Goal: Task Accomplishment & Management: Manage account settings

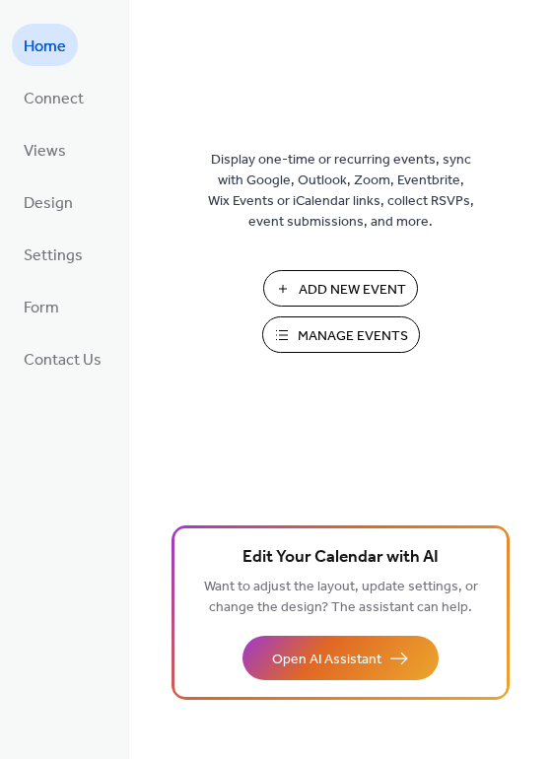
click at [327, 336] on span "Manage Events" at bounding box center [353, 336] width 110 height 21
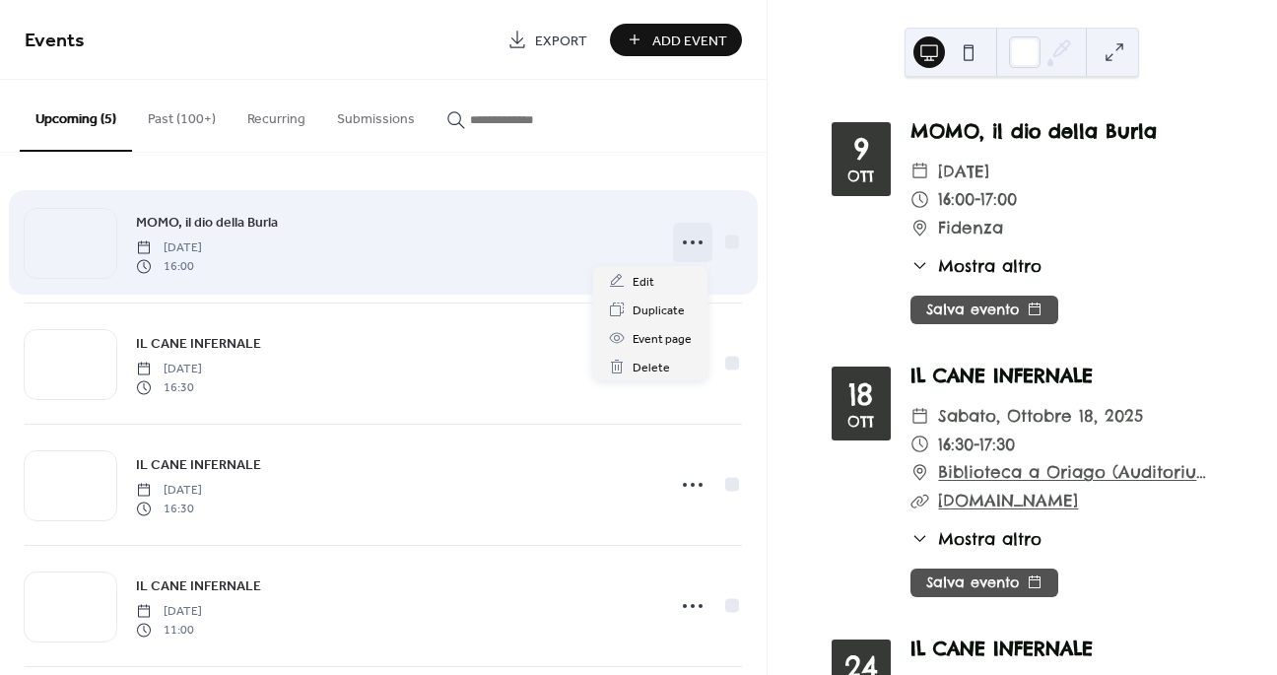
click at [688, 248] on icon at bounding box center [693, 243] width 32 height 32
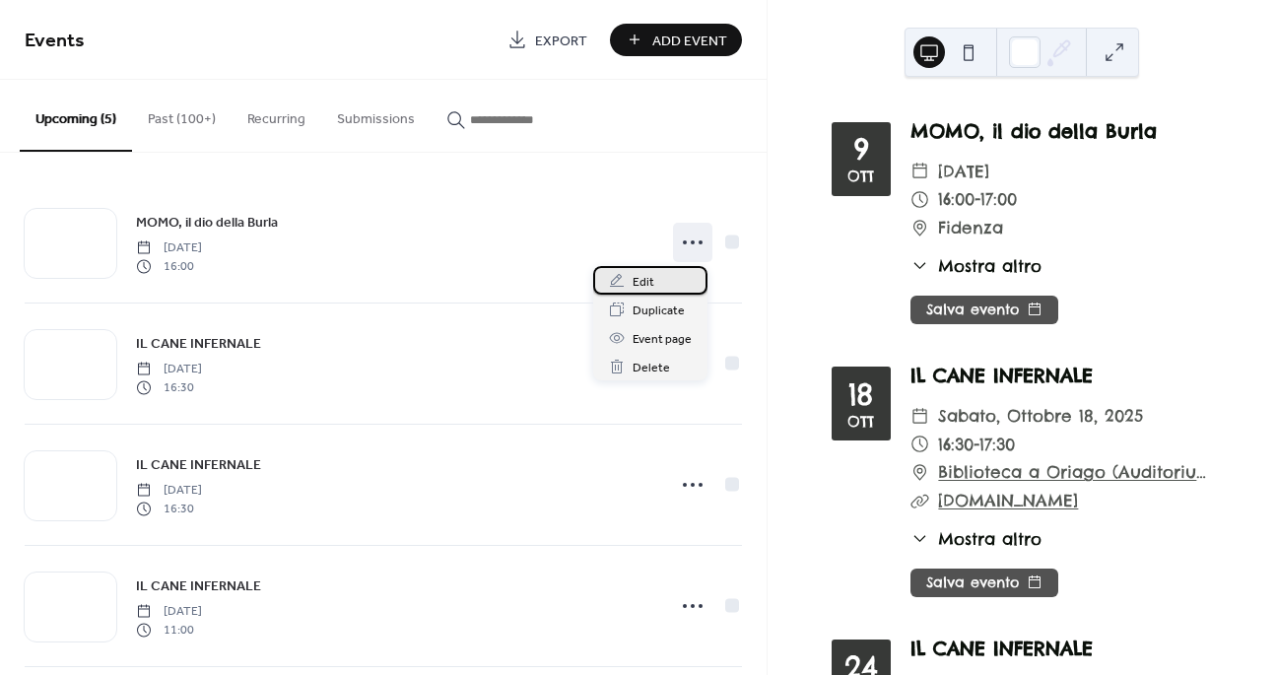
click at [652, 289] on div "Edit" at bounding box center [650, 280] width 114 height 29
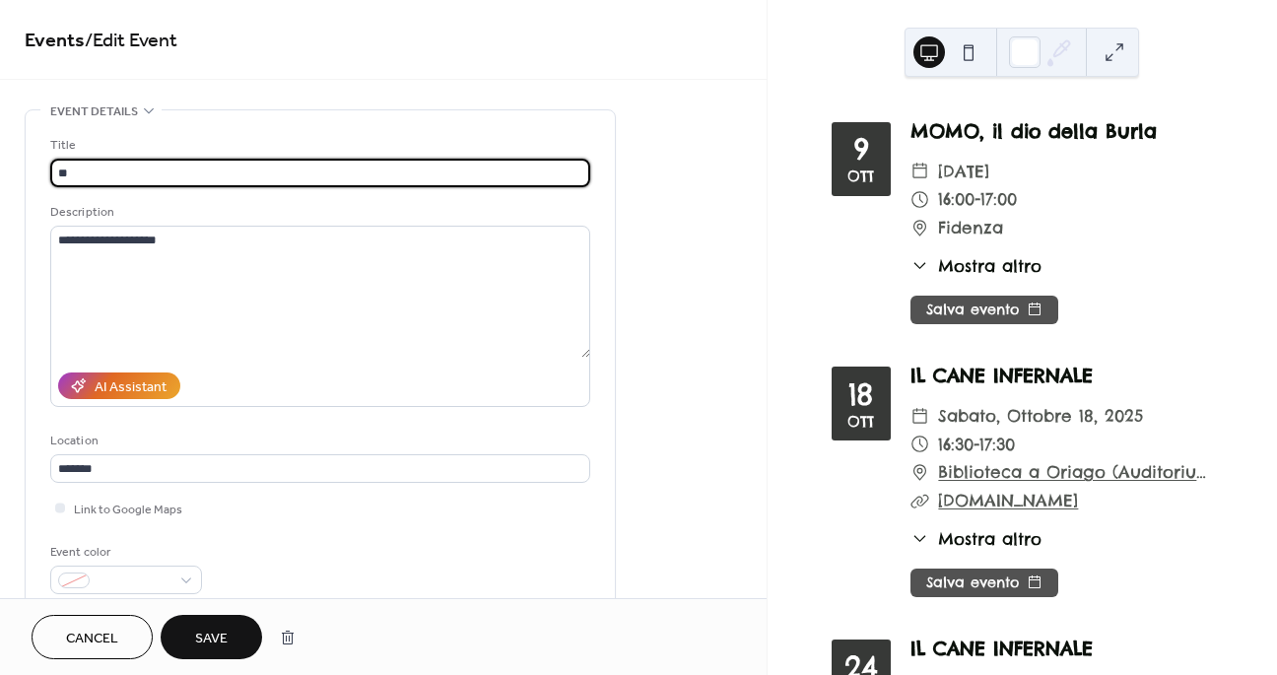
type input "*"
click at [146, 173] on input "**********" at bounding box center [320, 173] width 540 height 29
type input "**********"
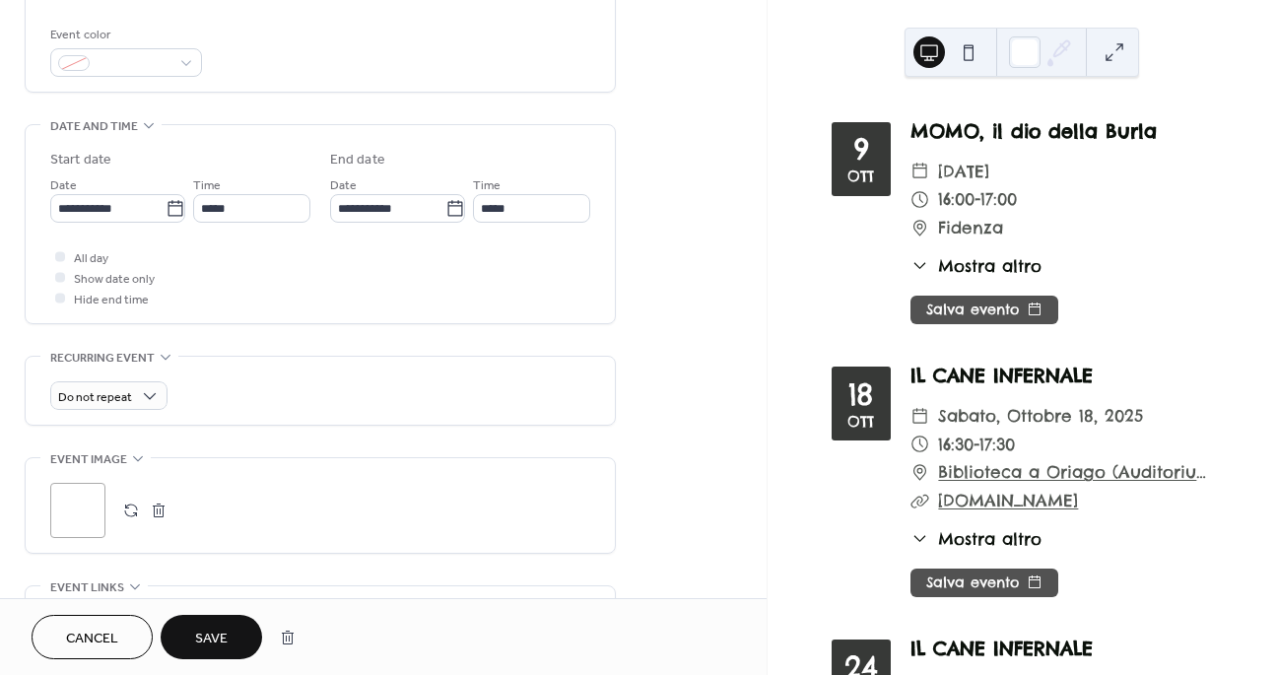
scroll to position [538, 0]
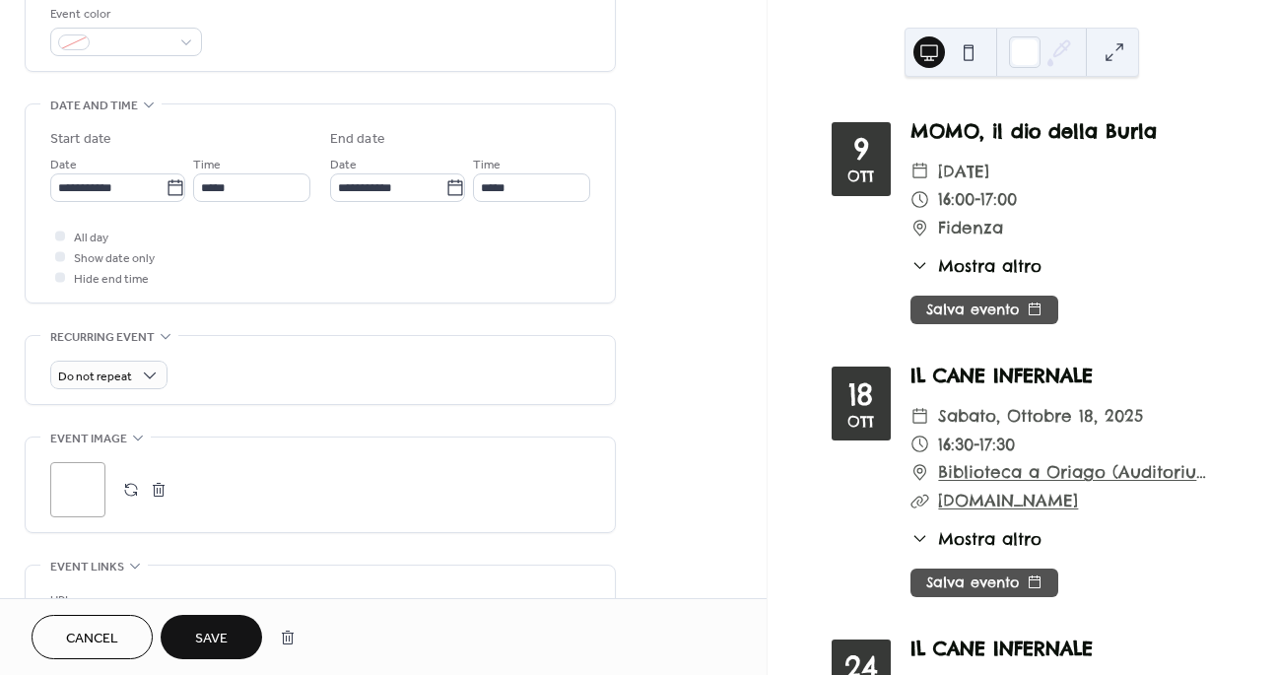
click at [155, 492] on button "button" at bounding box center [159, 490] width 28 height 28
click at [87, 485] on icon at bounding box center [78, 490] width 32 height 32
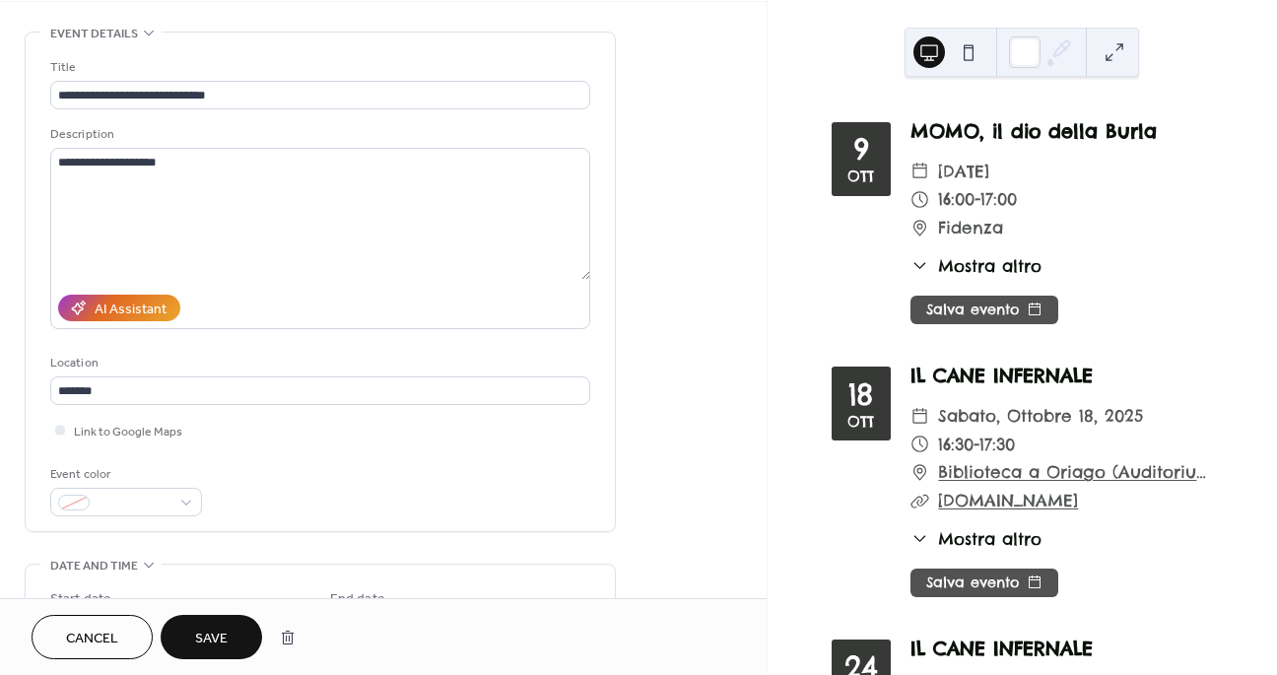
scroll to position [0, 0]
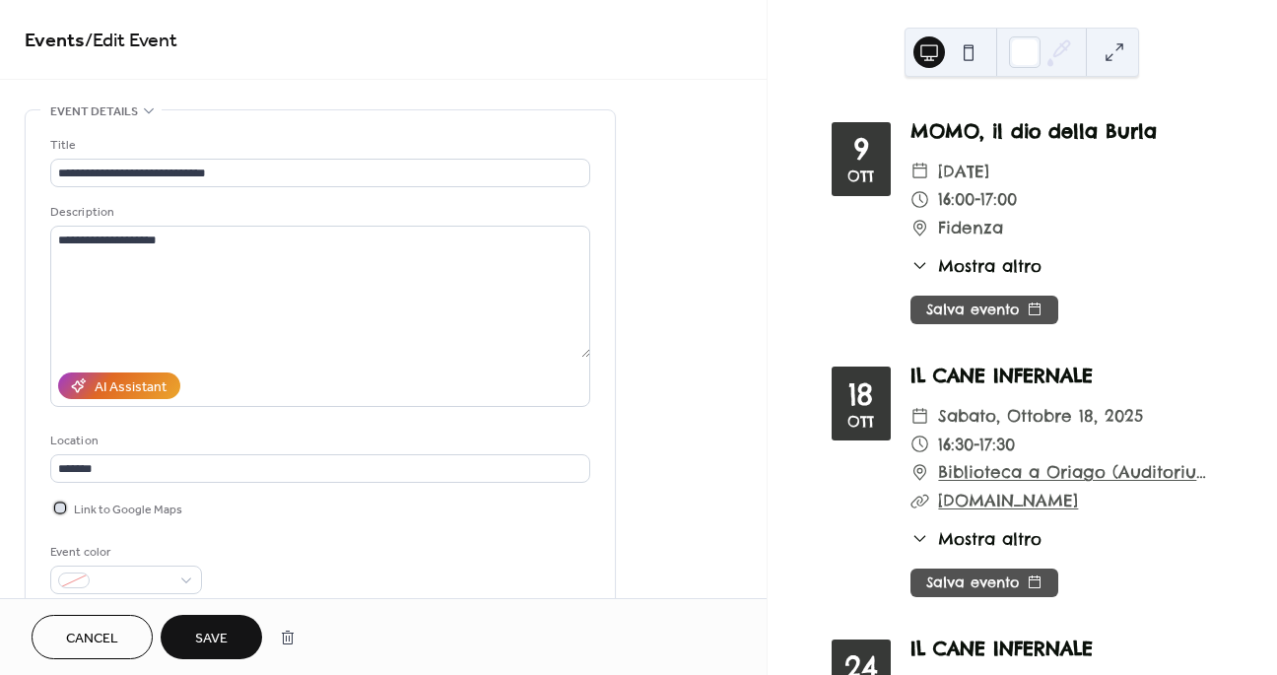
click at [52, 507] on div at bounding box center [60, 508] width 20 height 20
click at [220, 630] on span "Save" at bounding box center [211, 639] width 33 height 21
